Goal: Task Accomplishment & Management: Complete application form

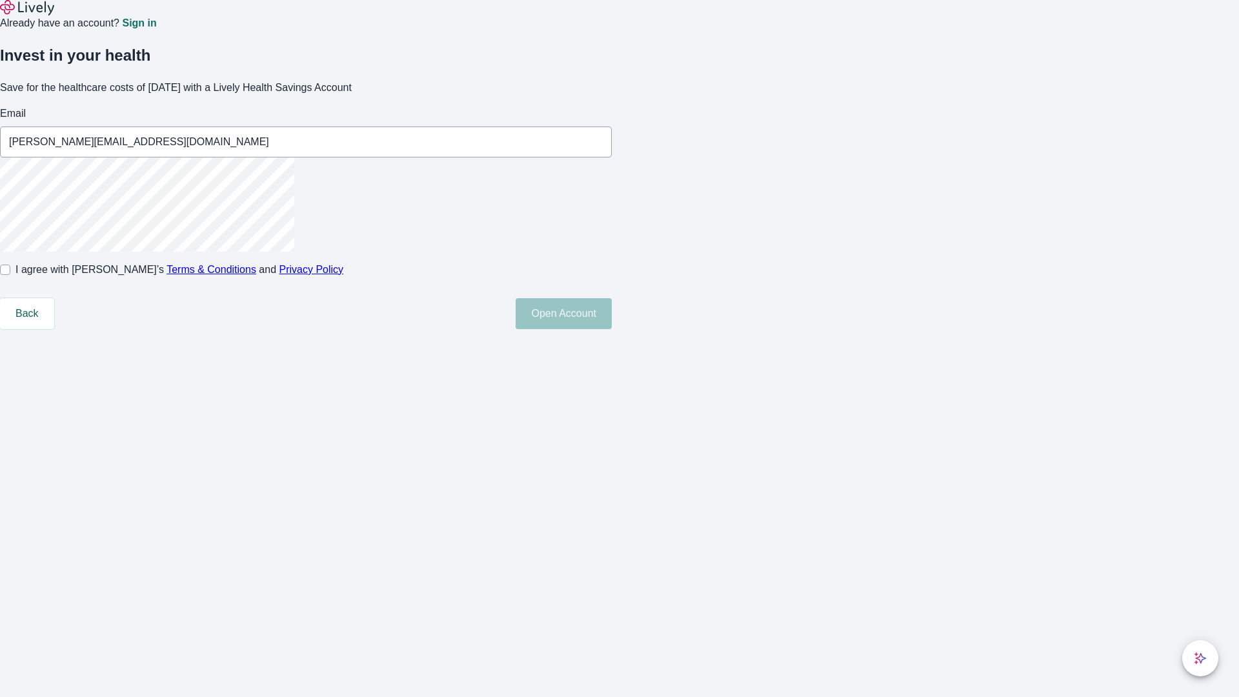
click at [10, 275] on input "I agree with Lively’s Terms & Conditions and Privacy Policy" at bounding box center [5, 269] width 10 height 10
checkbox input "true"
click at [612, 329] on button "Open Account" at bounding box center [563, 313] width 96 height 31
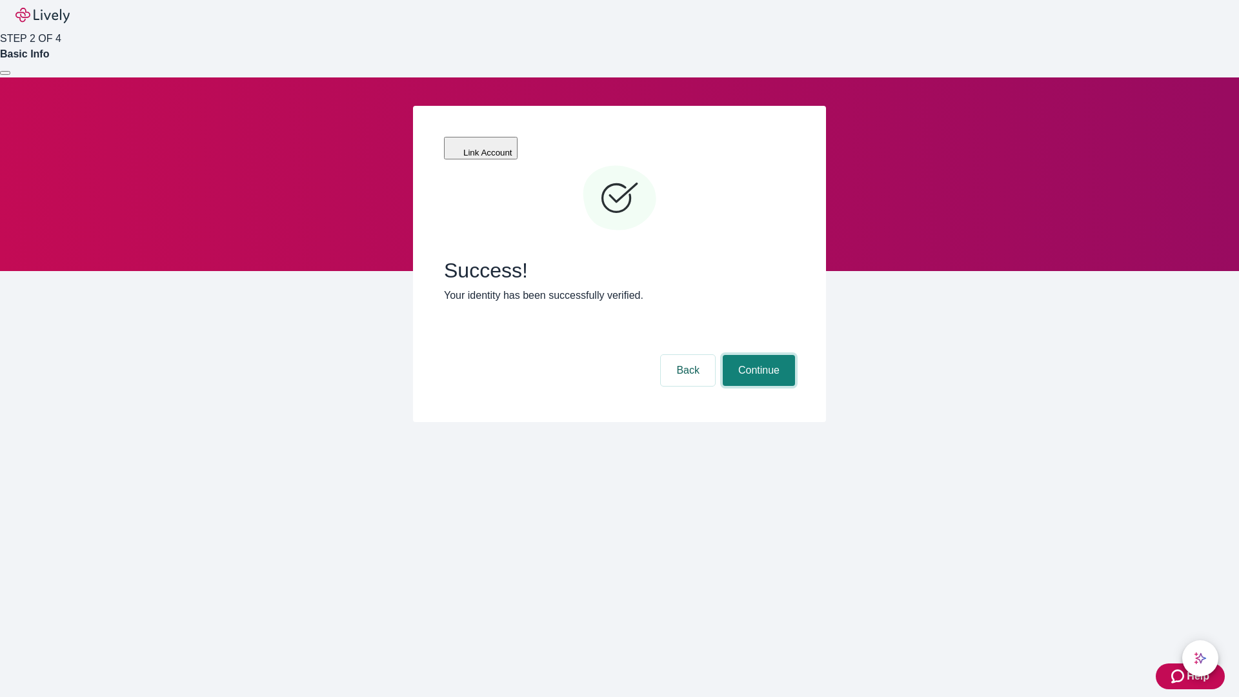
click at [757, 355] on button "Continue" at bounding box center [758, 370] width 72 height 31
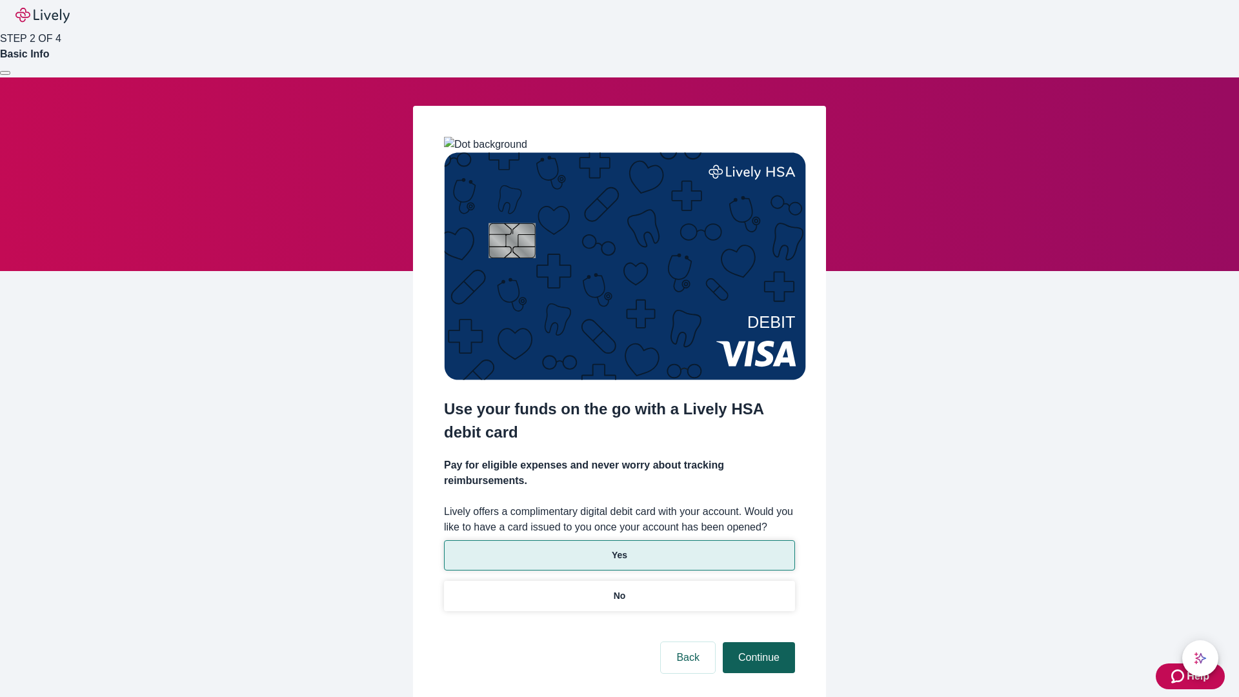
click at [619, 589] on p "No" at bounding box center [619, 596] width 12 height 14
click at [757, 642] on button "Continue" at bounding box center [758, 657] width 72 height 31
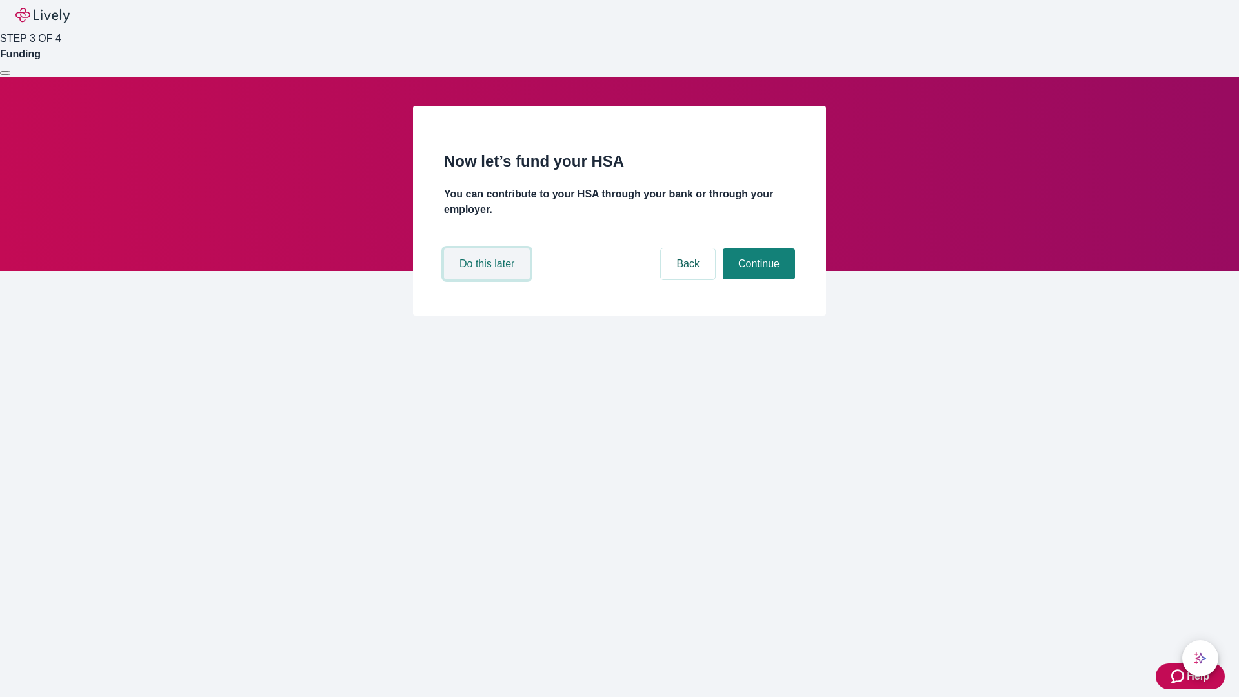
click at [488, 279] on button "Do this later" at bounding box center [487, 263] width 86 height 31
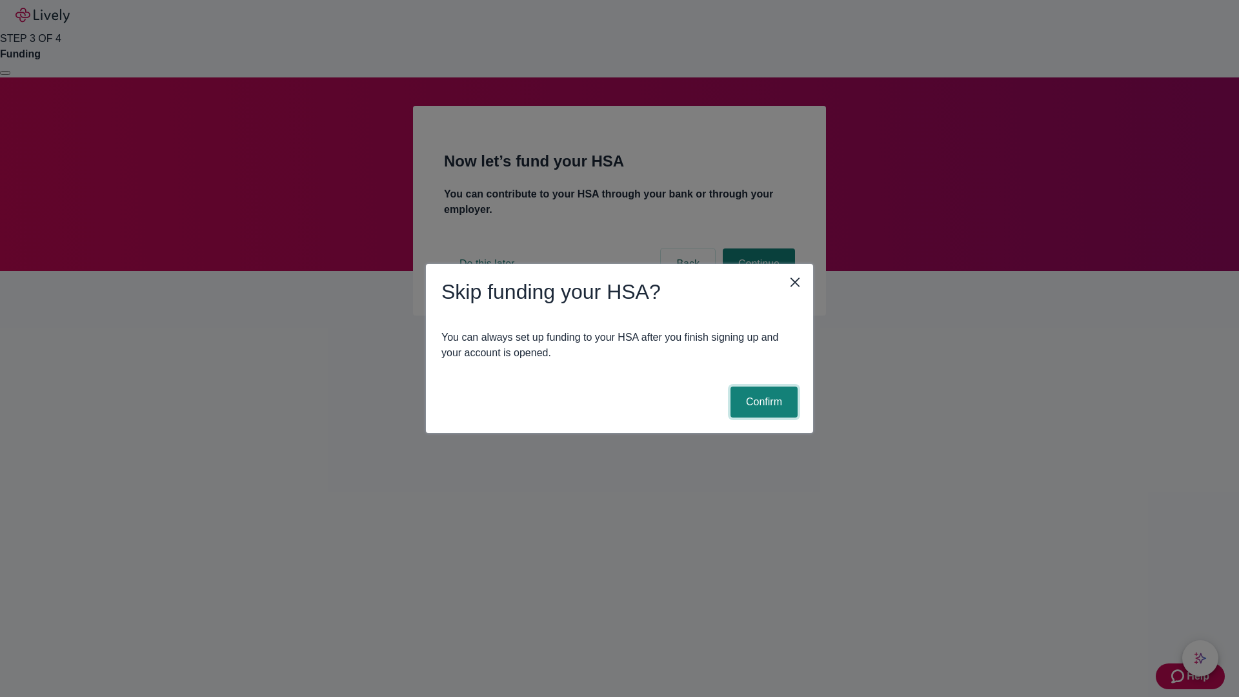
click at [762, 402] on button "Confirm" at bounding box center [763, 401] width 67 height 31
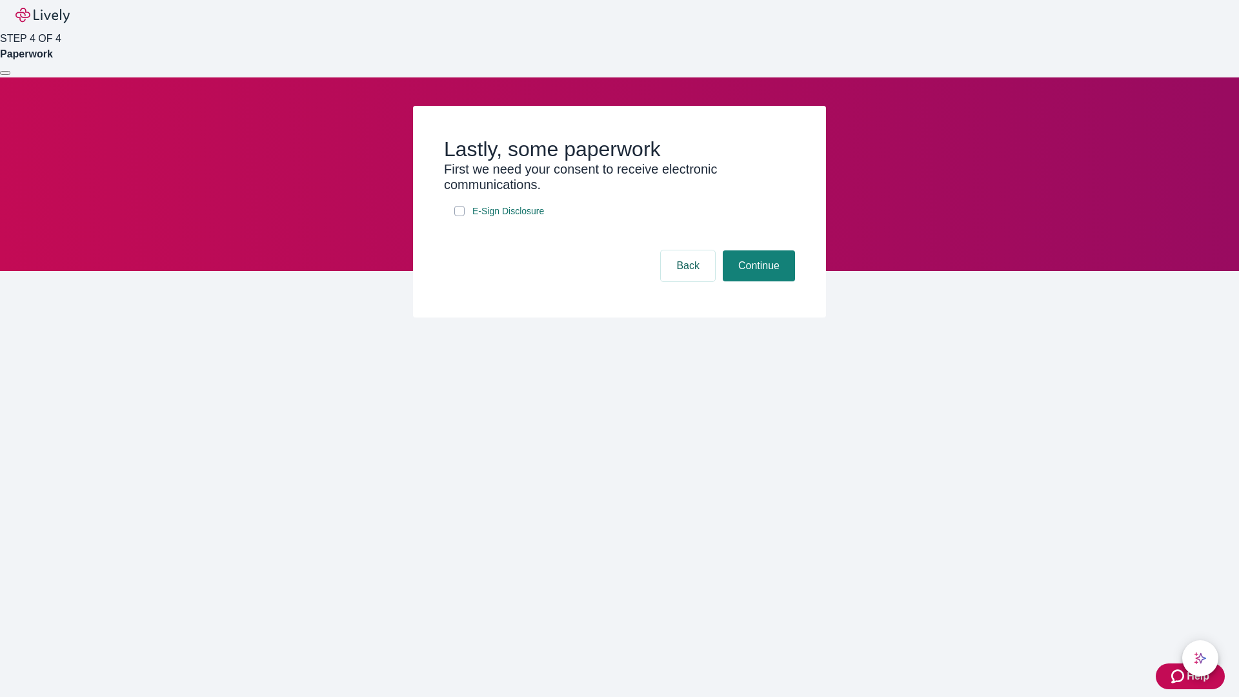
click at [459, 216] on input "E-Sign Disclosure" at bounding box center [459, 211] width 10 height 10
checkbox input "true"
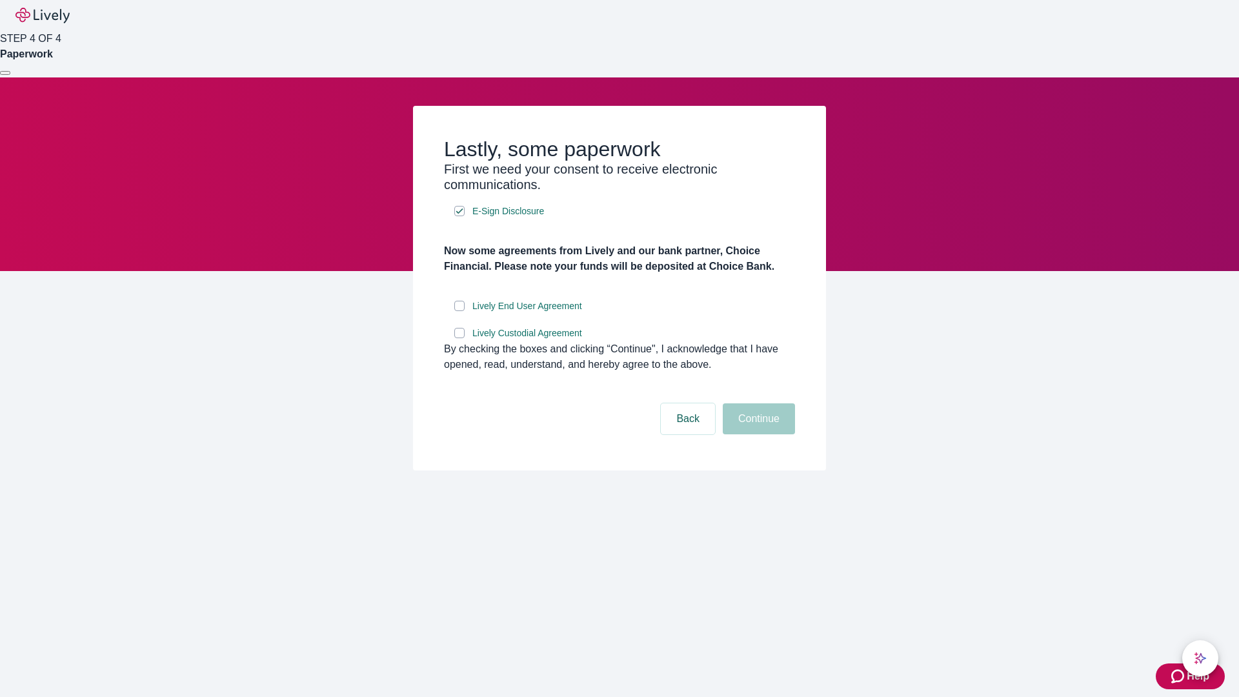
click at [459, 311] on input "Lively End User Agreement" at bounding box center [459, 306] width 10 height 10
checkbox input "true"
click at [459, 338] on input "Lively Custodial Agreement" at bounding box center [459, 333] width 10 height 10
checkbox input "true"
click at [757, 434] on button "Continue" at bounding box center [758, 418] width 72 height 31
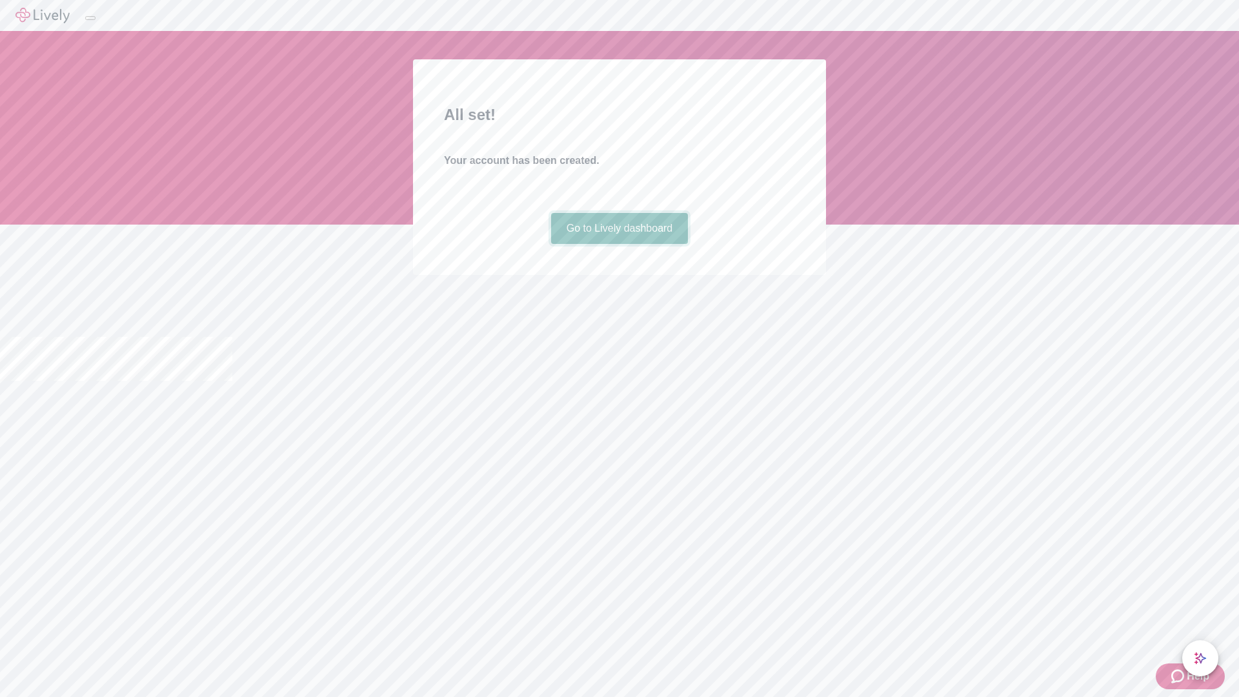
click at [619, 244] on link "Go to Lively dashboard" at bounding box center [619, 228] width 137 height 31
